Goal: Transaction & Acquisition: Subscribe to service/newsletter

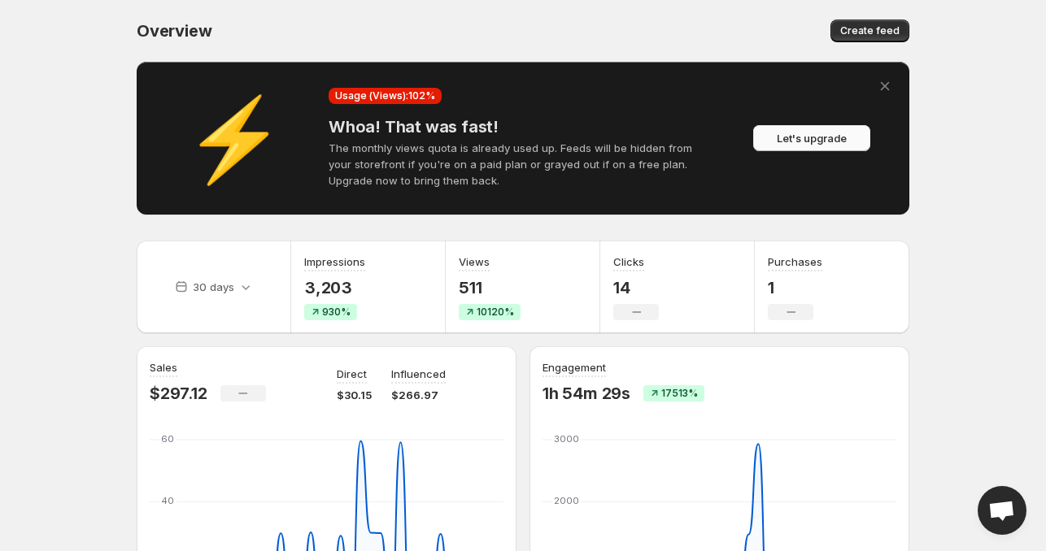
click at [820, 146] on span "Let's upgrade" at bounding box center [811, 138] width 70 height 16
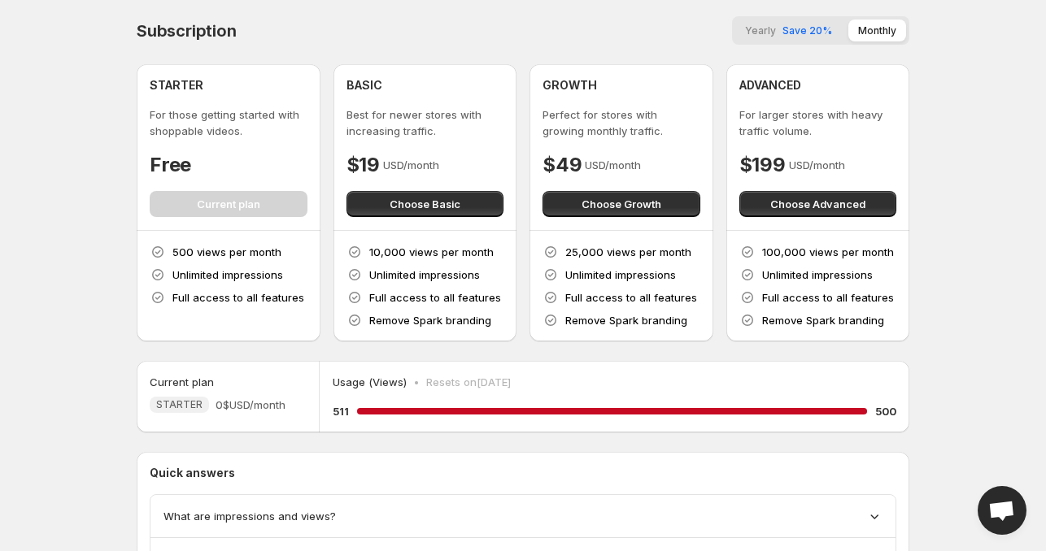
click at [238, 201] on div "STARTER For those getting started with shoppable videos. Free Current plan" at bounding box center [229, 147] width 158 height 140
click at [233, 194] on div "STARTER For those getting started with shoppable videos. Free Current plan" at bounding box center [229, 147] width 158 height 140
click at [396, 194] on button "Choose Basic" at bounding box center [425, 204] width 158 height 26
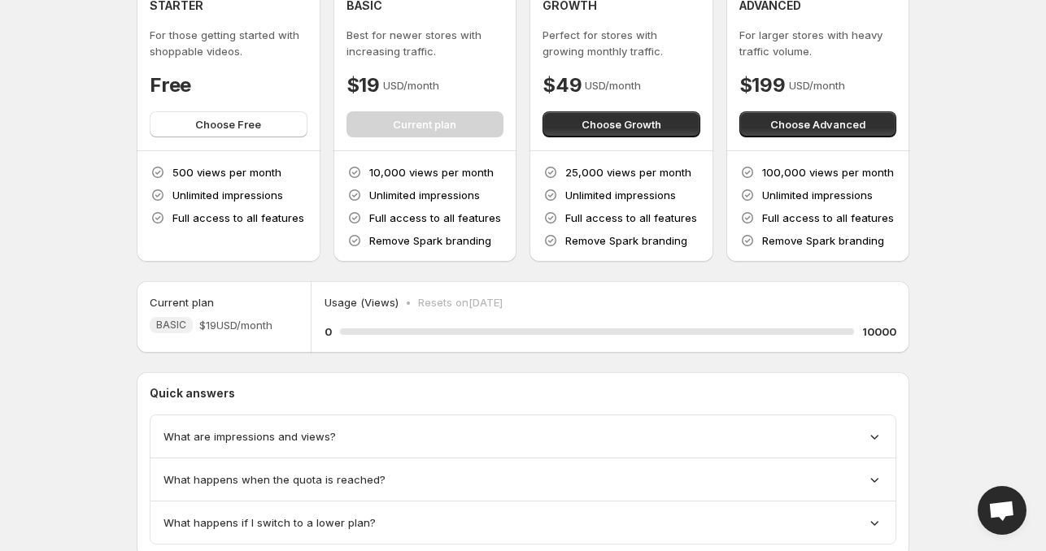
scroll to position [81, 0]
